Goal: Navigation & Orientation: Go to known website

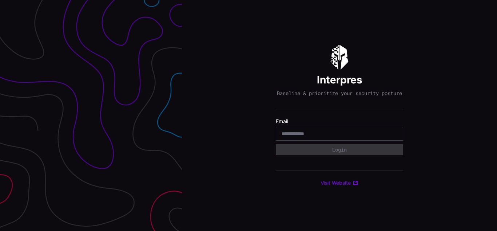
click at [249, 115] on div "Interpres Baseline & prioritize your security posture Email Login Visit Website" at bounding box center [339, 115] width 315 height 231
type input "**********"
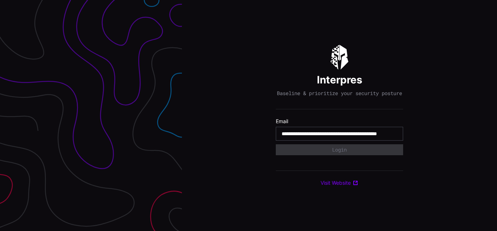
click at [340, 137] on input "**********" at bounding box center [340, 133] width 116 height 7
click at [249, 115] on div "Interpres Baseline & prioritize your security posture Email Login Visit Website" at bounding box center [339, 115] width 315 height 231
